Goal: Task Accomplishment & Management: Use online tool/utility

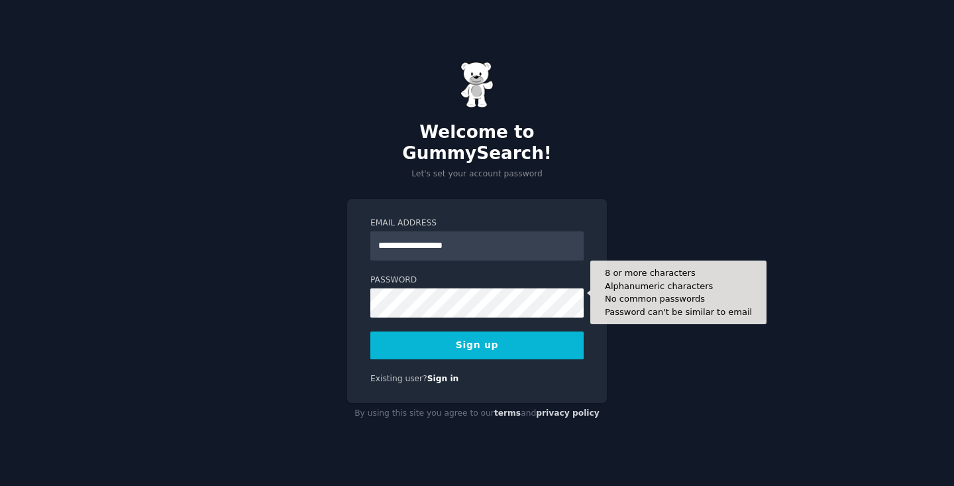
type input "**********"
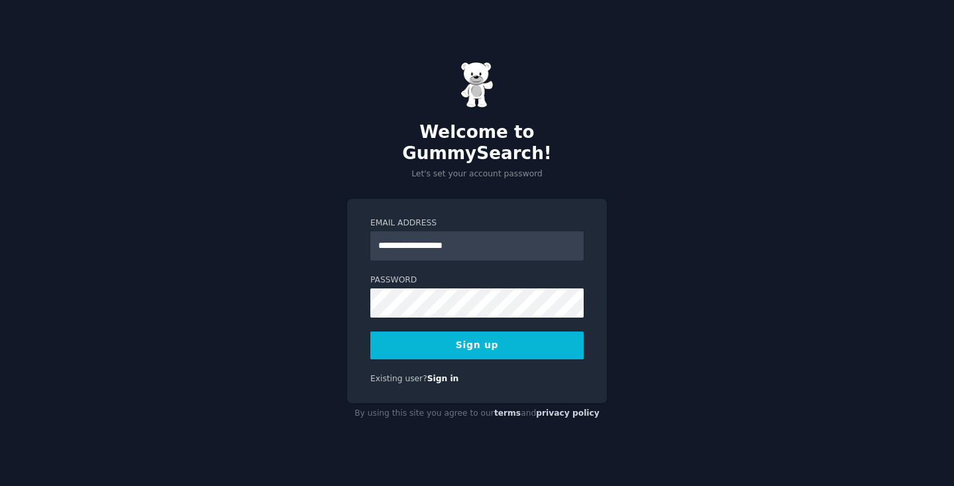
click at [473, 338] on button "Sign up" at bounding box center [477, 345] width 213 height 28
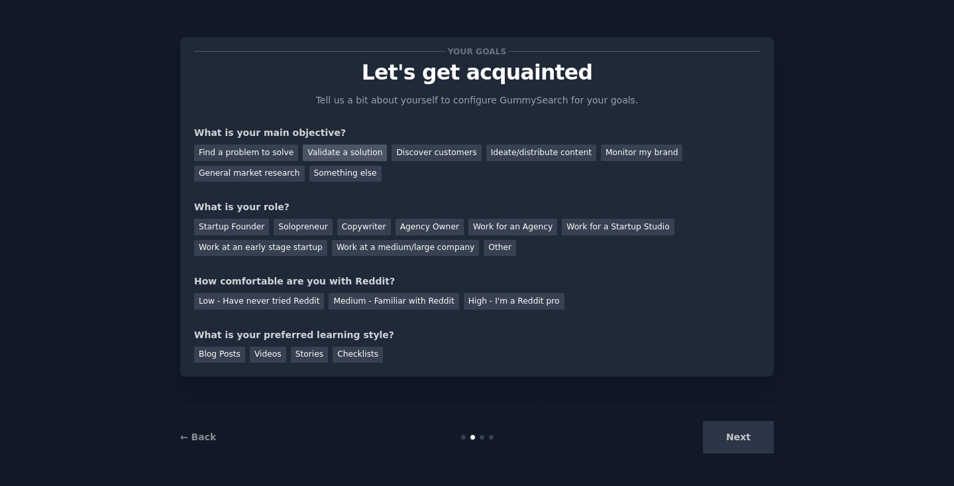
click at [341, 147] on div "Validate a solution" at bounding box center [345, 152] width 84 height 17
click at [414, 158] on div "Discover customers" at bounding box center [436, 152] width 89 height 17
click at [343, 153] on div "Validate a solution" at bounding box center [345, 152] width 84 height 17
click at [228, 229] on div "Startup Founder" at bounding box center [231, 227] width 75 height 17
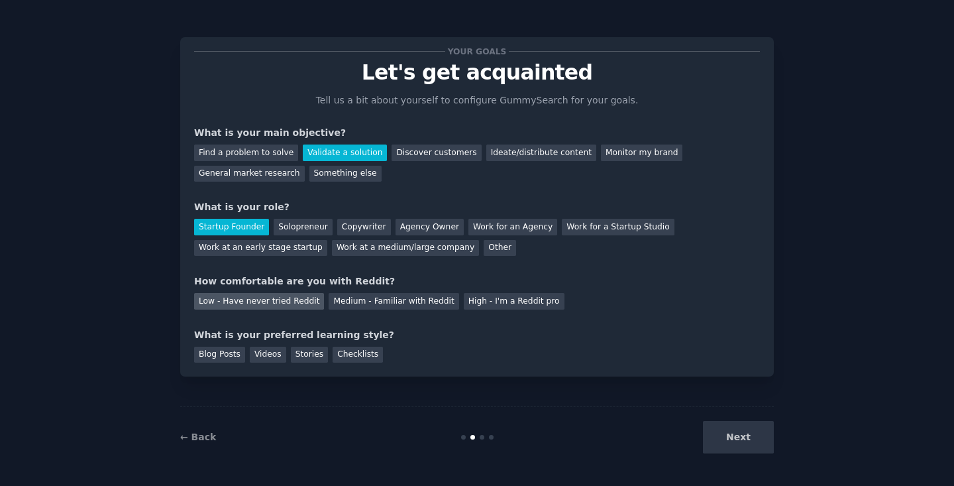
click at [264, 308] on div "Low - Have never tried Reddit" at bounding box center [259, 301] width 130 height 17
click at [261, 355] on div "Videos" at bounding box center [268, 355] width 36 height 17
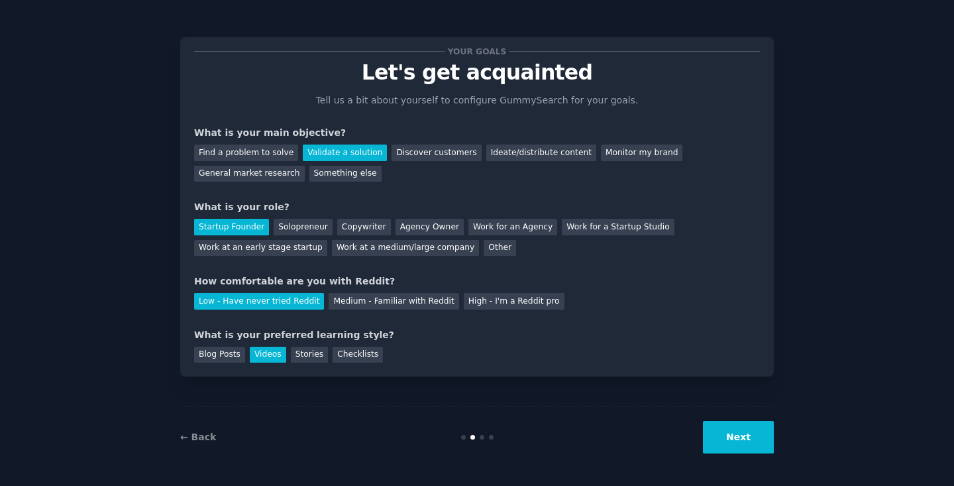
click at [746, 443] on button "Next" at bounding box center [738, 437] width 71 height 32
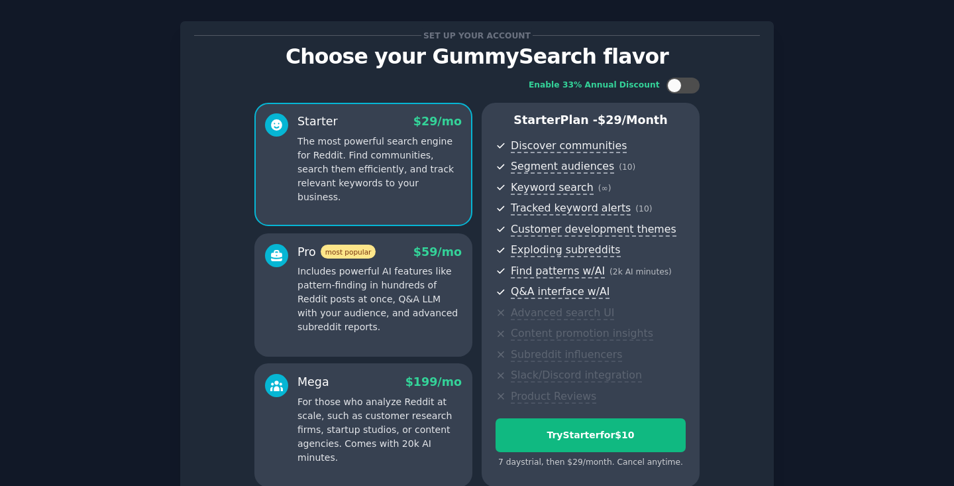
scroll to position [143, 0]
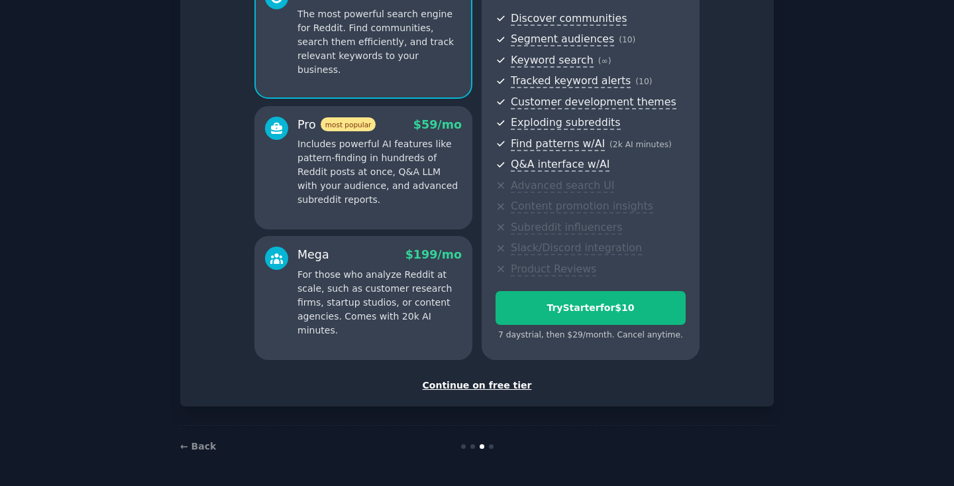
click at [483, 384] on div "Continue on free tier" at bounding box center [477, 385] width 566 height 14
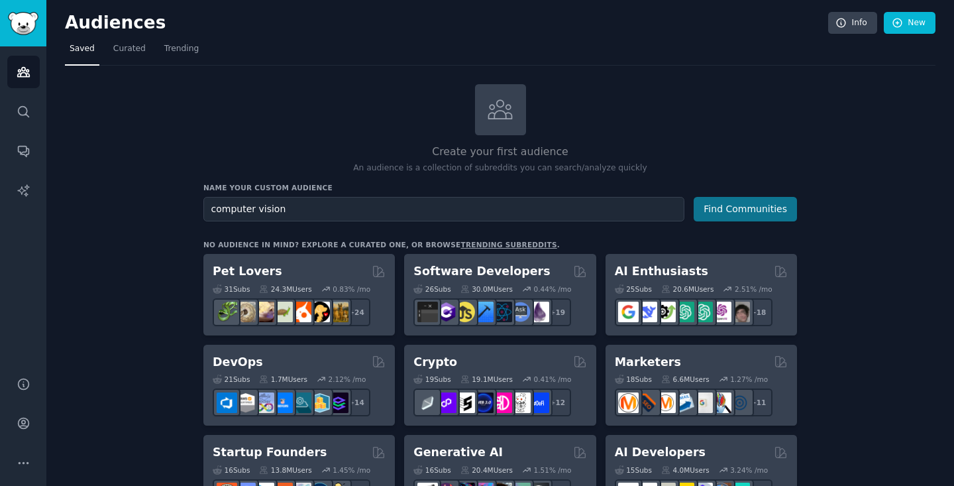
type input "computer vision"
click at [738, 209] on button "Find Communities" at bounding box center [745, 209] width 103 height 25
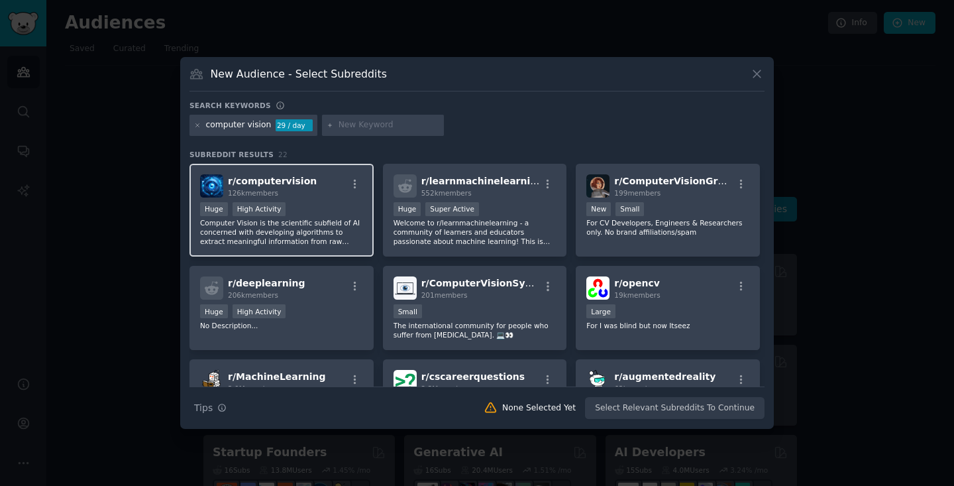
click at [276, 233] on p "Computer Vision is the scientific subfield of AI concerned with developing algo…" at bounding box center [281, 232] width 163 height 28
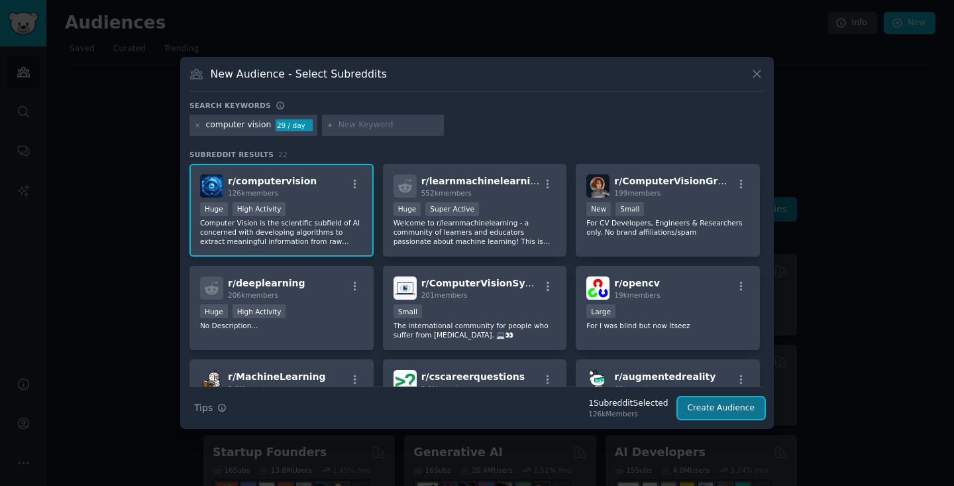
click at [729, 408] on button "Create Audience" at bounding box center [721, 408] width 87 height 23
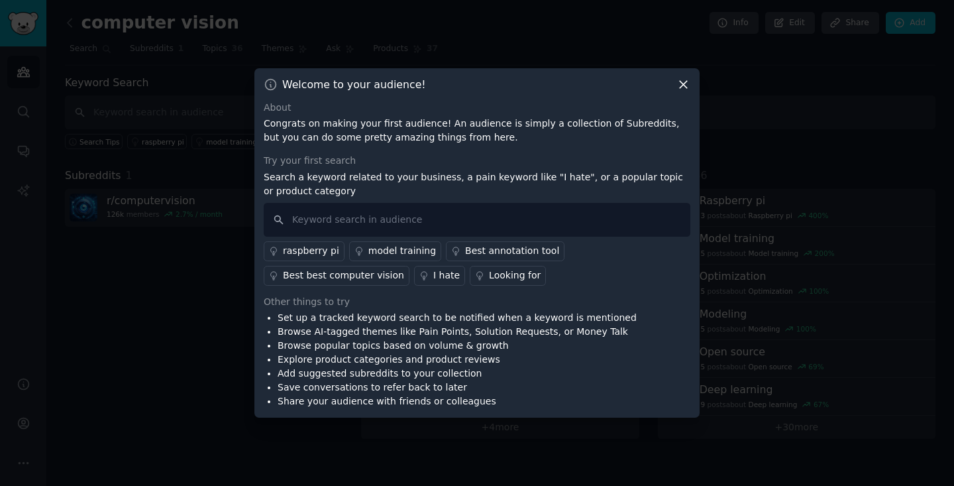
click at [329, 277] on div "Best best computer vision" at bounding box center [343, 275] width 121 height 14
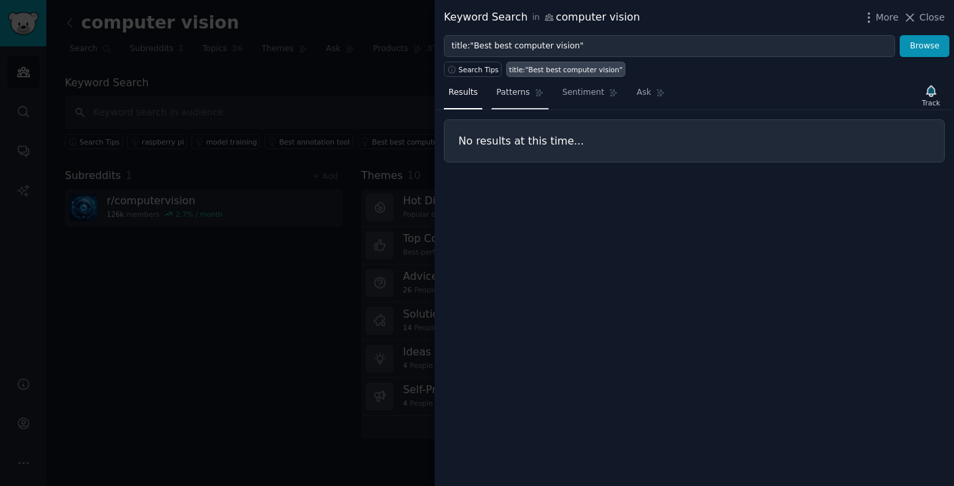
click at [516, 93] on span "Patterns" at bounding box center [512, 93] width 33 height 12
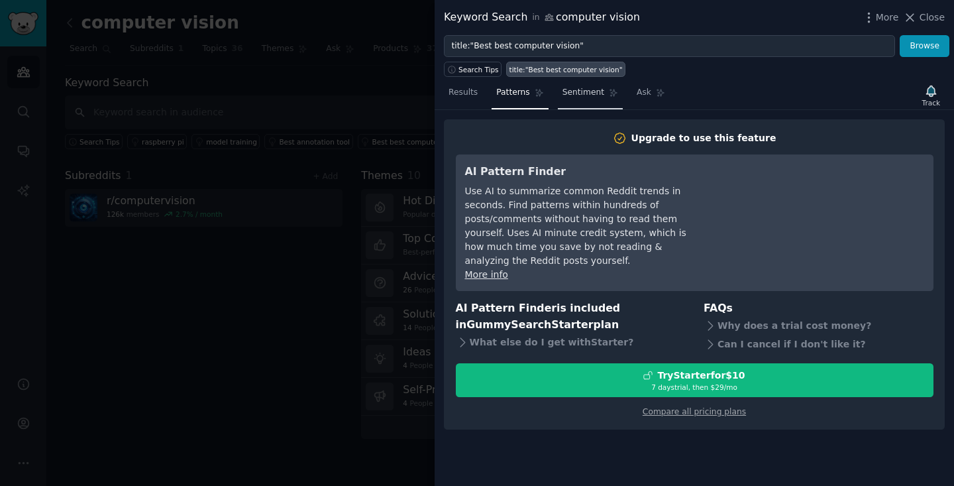
click at [577, 93] on span "Sentiment" at bounding box center [584, 93] width 42 height 12
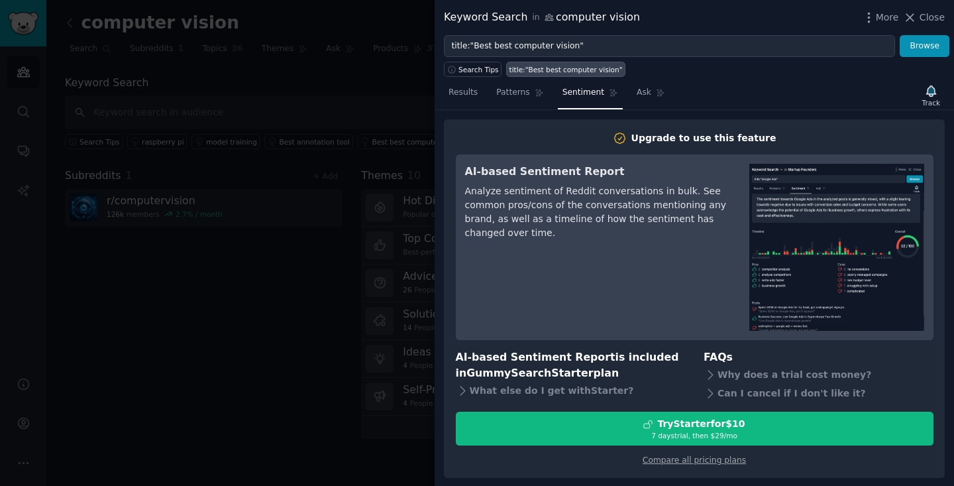
scroll to position [1, 0]
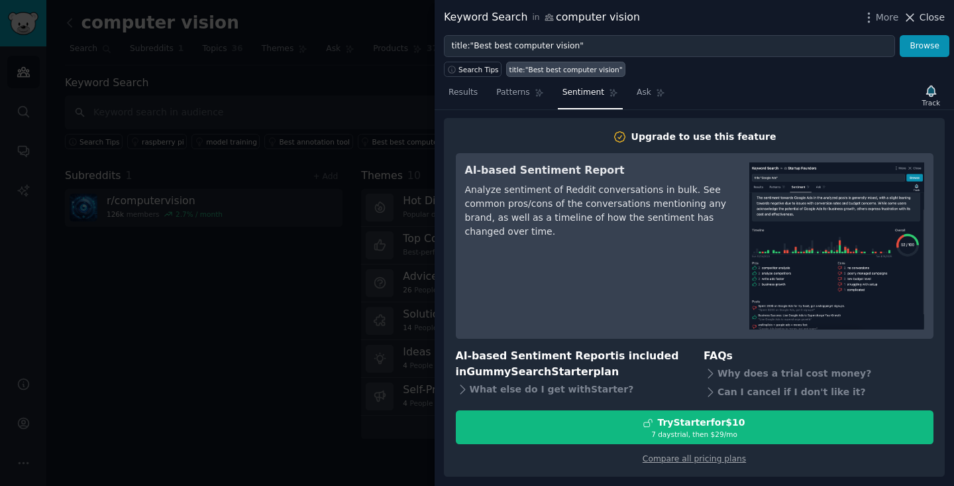
click at [919, 18] on button "Close" at bounding box center [924, 18] width 42 height 14
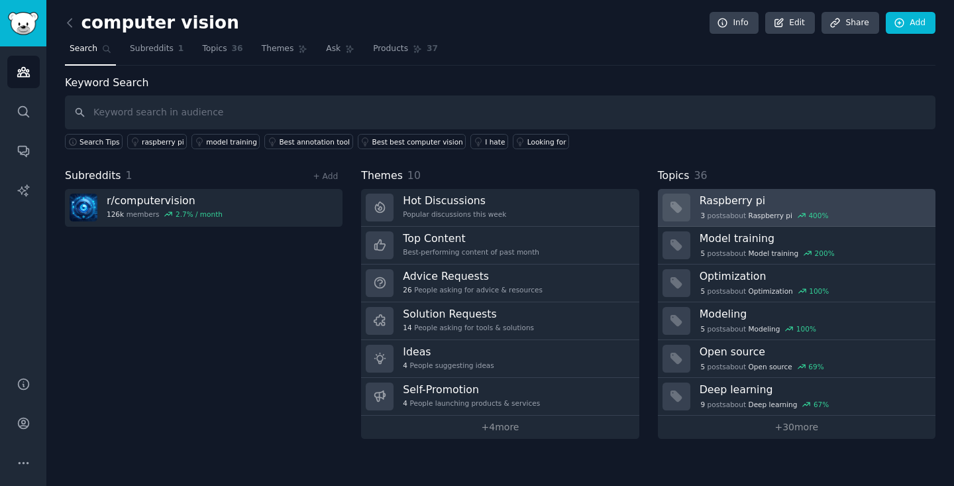
click at [732, 200] on h3 "Raspberry pi" at bounding box center [813, 201] width 227 height 14
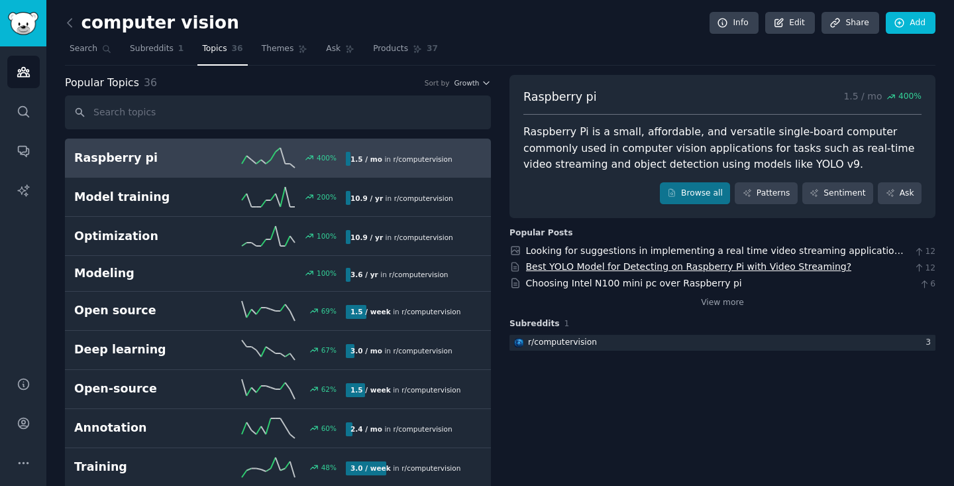
click at [555, 267] on link "Best YOLO Model for Detecting on Raspberry Pi with Video Streaming?" at bounding box center [689, 266] width 326 height 11
